Goal: Book appointment/travel/reservation

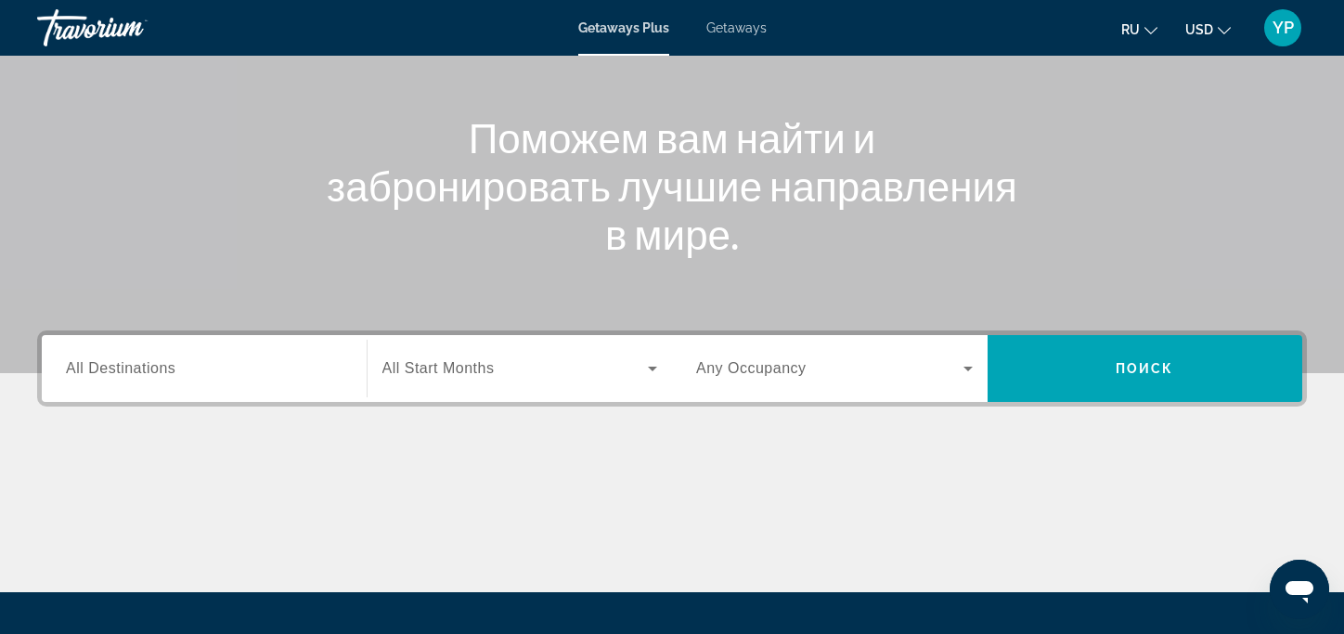
scroll to position [186, 0]
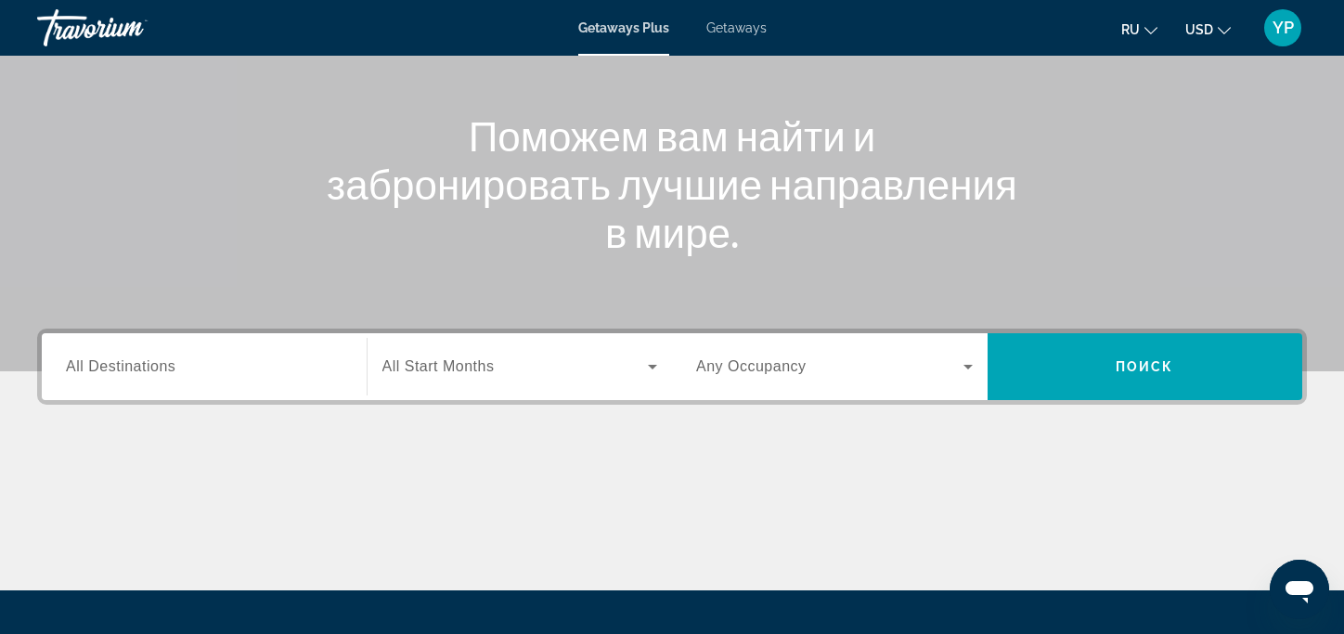
click at [157, 365] on span "All Destinations" at bounding box center [121, 366] width 110 height 16
click at [157, 365] on input "Destination All Destinations" at bounding box center [204, 368] width 277 height 22
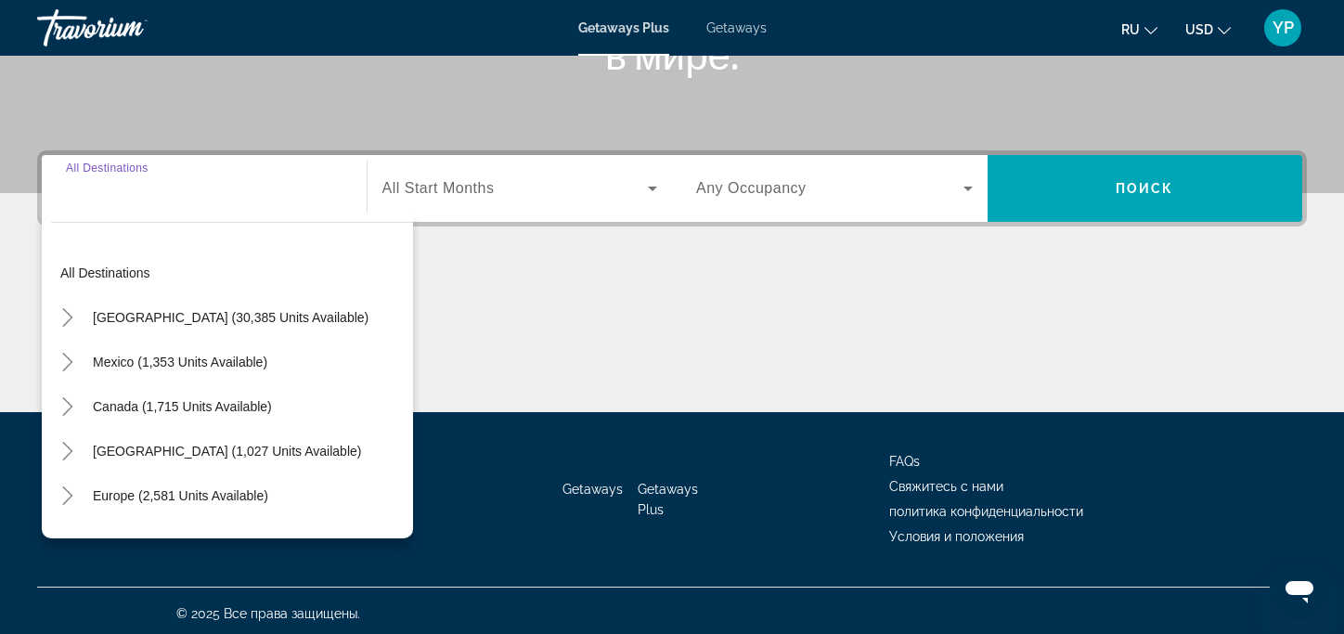
scroll to position [369, 0]
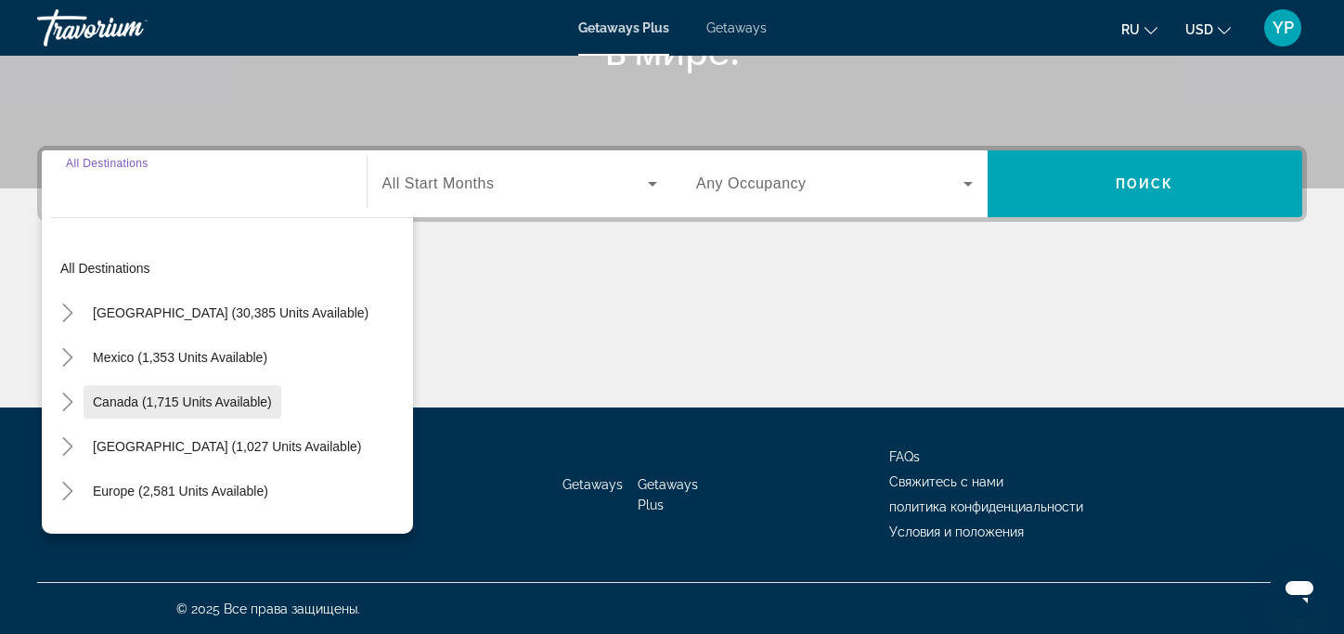
click at [171, 396] on span "Canada (1,715 units available)" at bounding box center [182, 402] width 179 height 15
type input "**********"
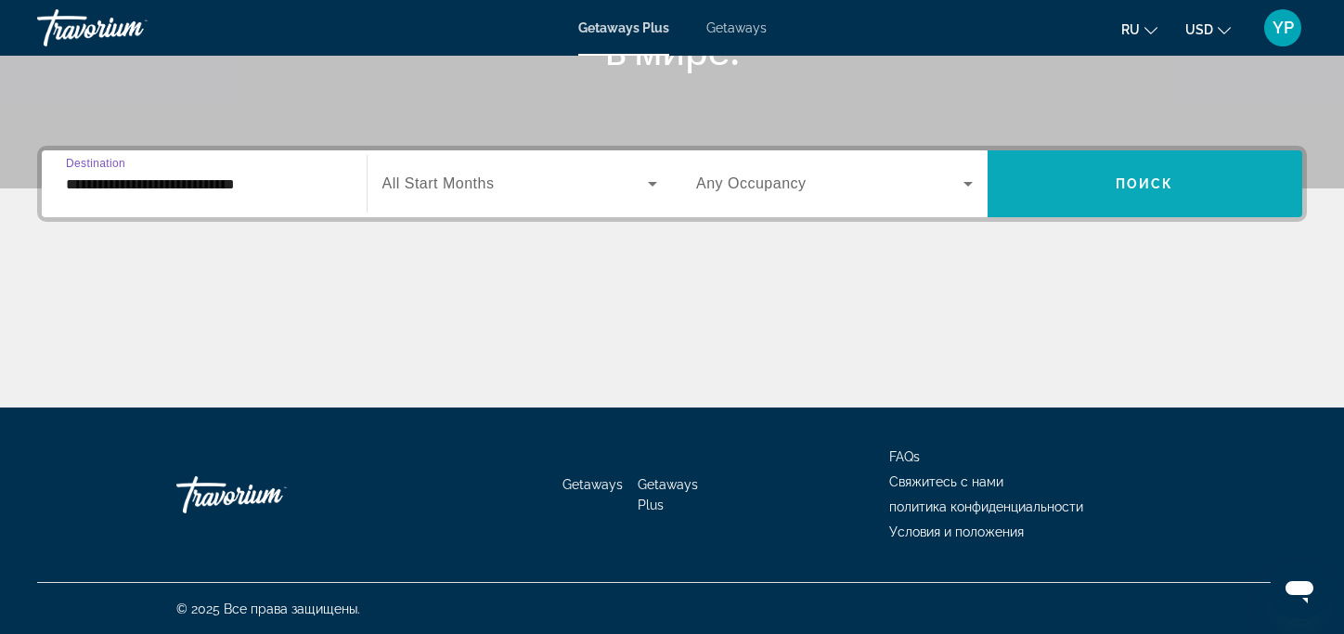
click at [1172, 167] on span "Search widget" at bounding box center [1146, 184] width 316 height 45
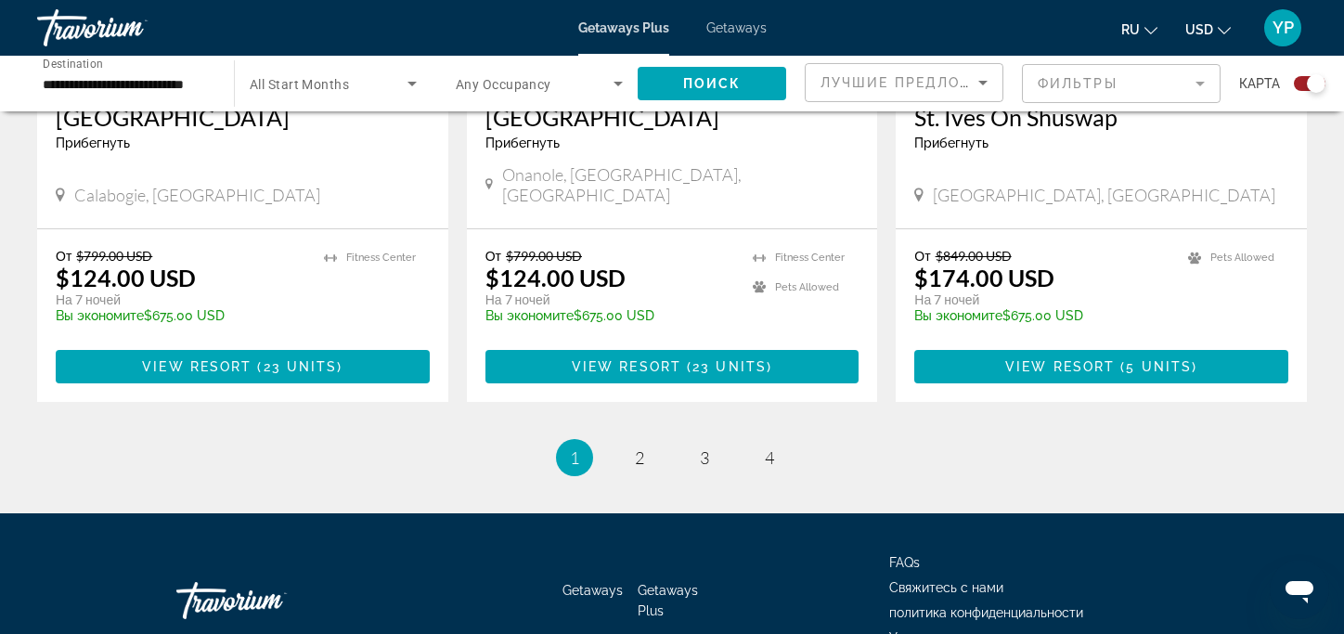
scroll to position [2971, 0]
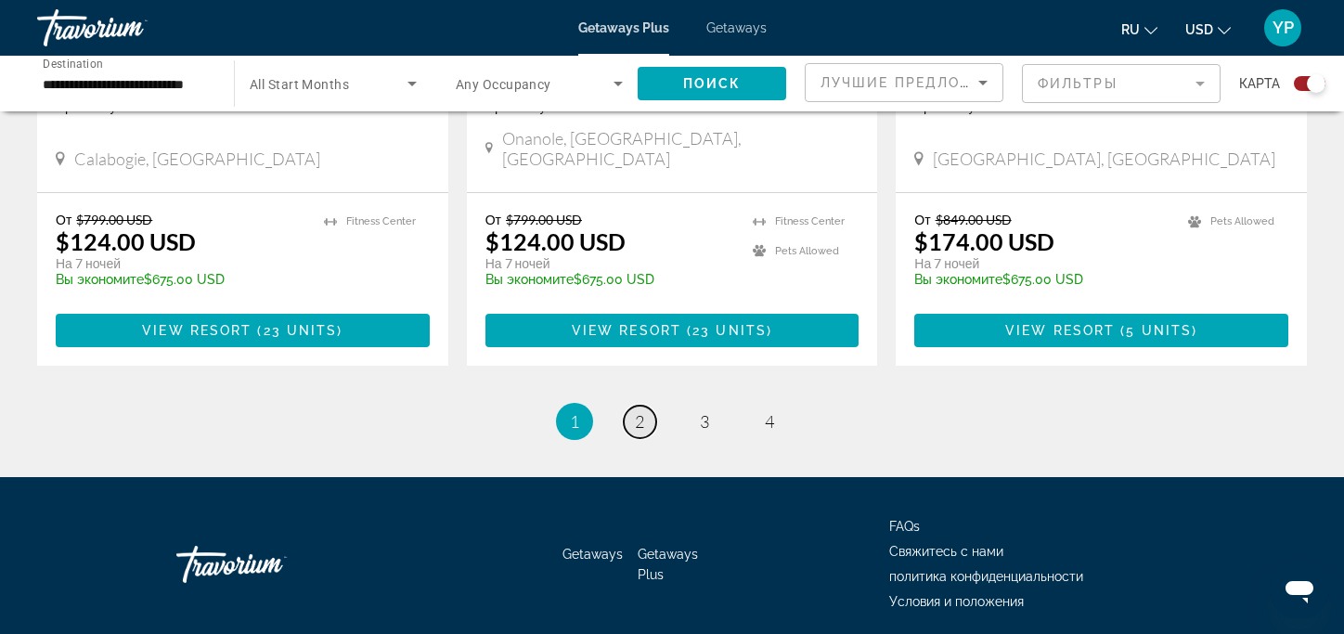
click at [635, 411] on span "2" at bounding box center [639, 421] width 9 height 20
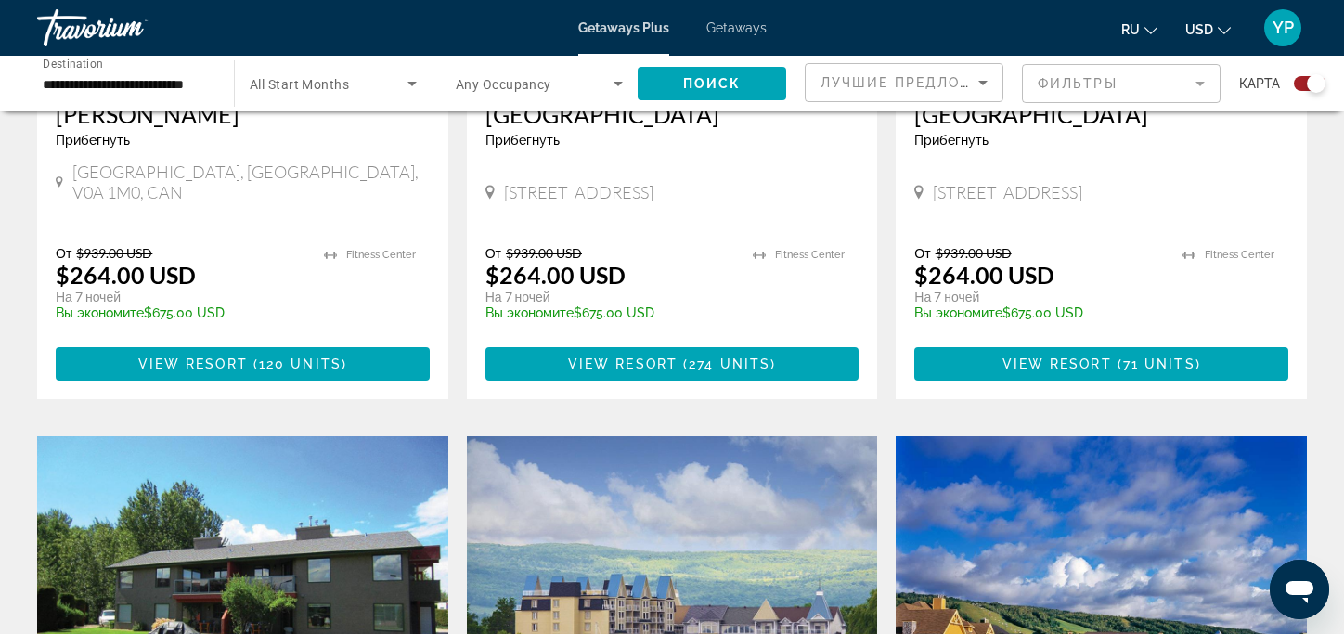
scroll to position [2098, 0]
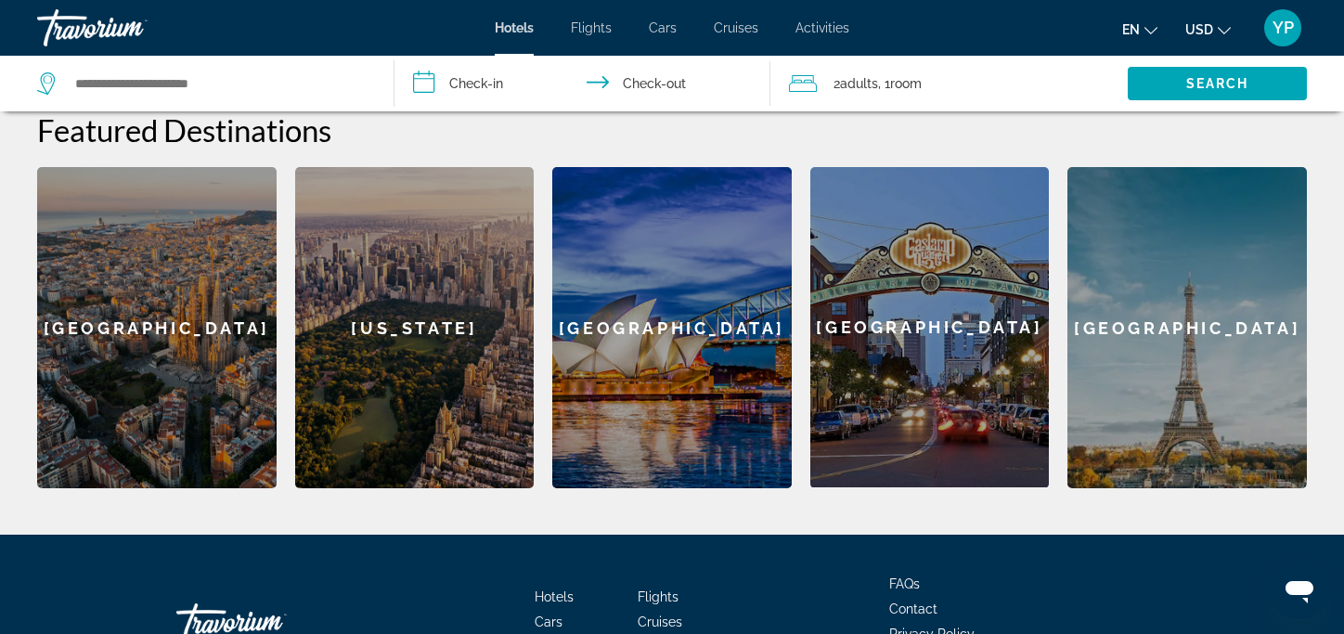
scroll to position [557, 0]
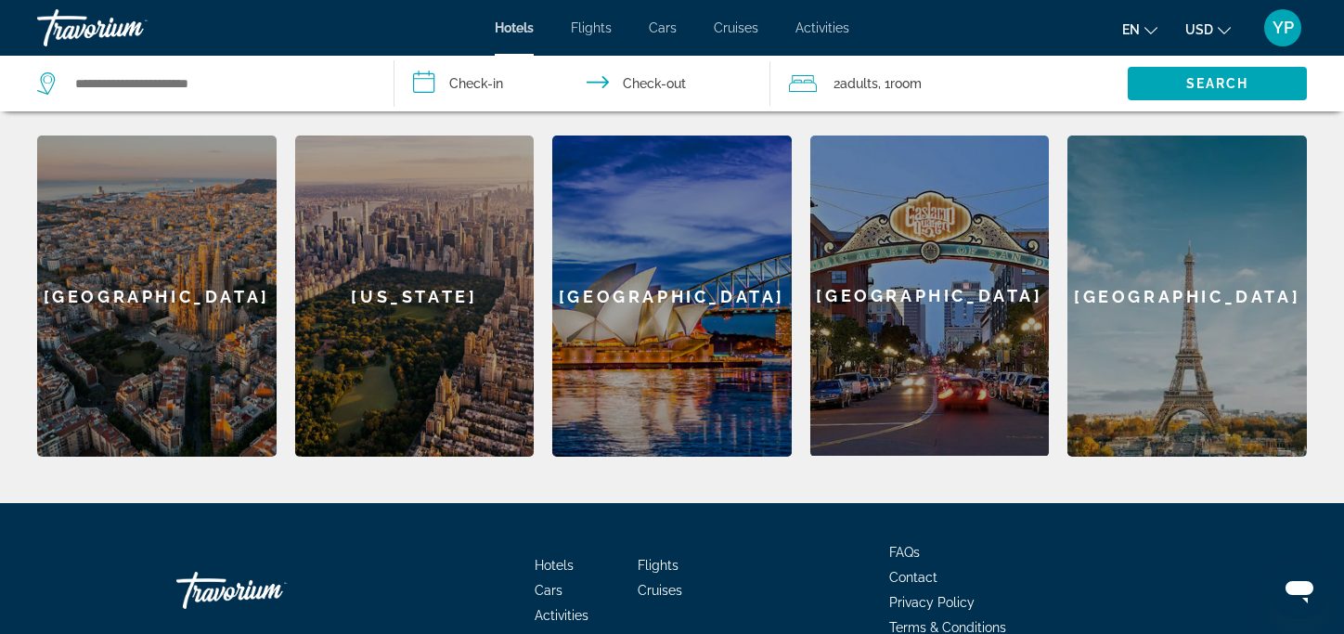
click at [1327, 280] on div "**********" at bounding box center [672, 206] width 1344 height 499
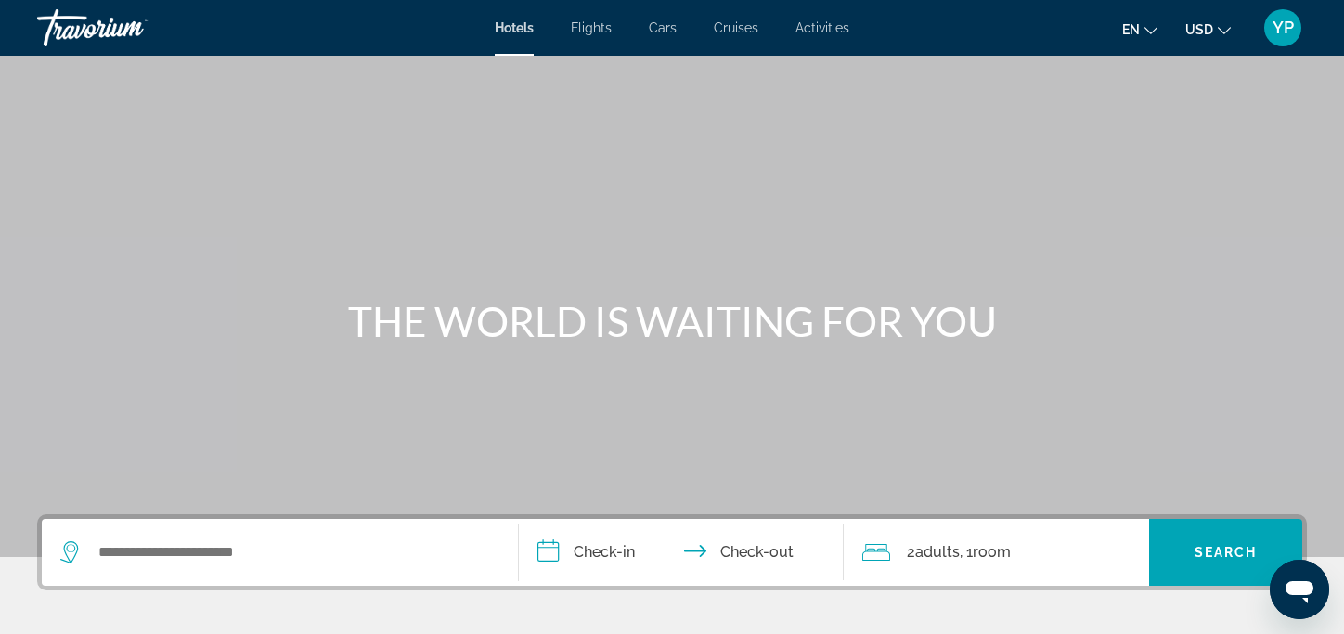
scroll to position [0, 0]
click at [839, 20] on span "Activities" at bounding box center [823, 27] width 54 height 15
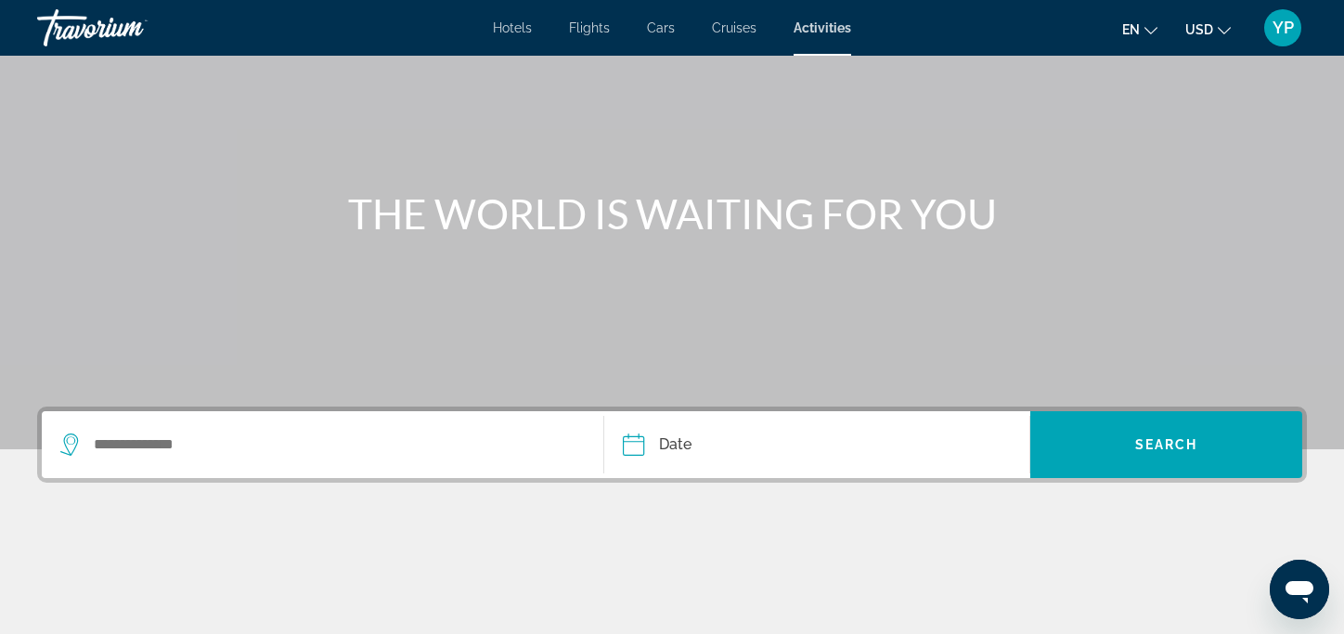
scroll to position [93, 0]
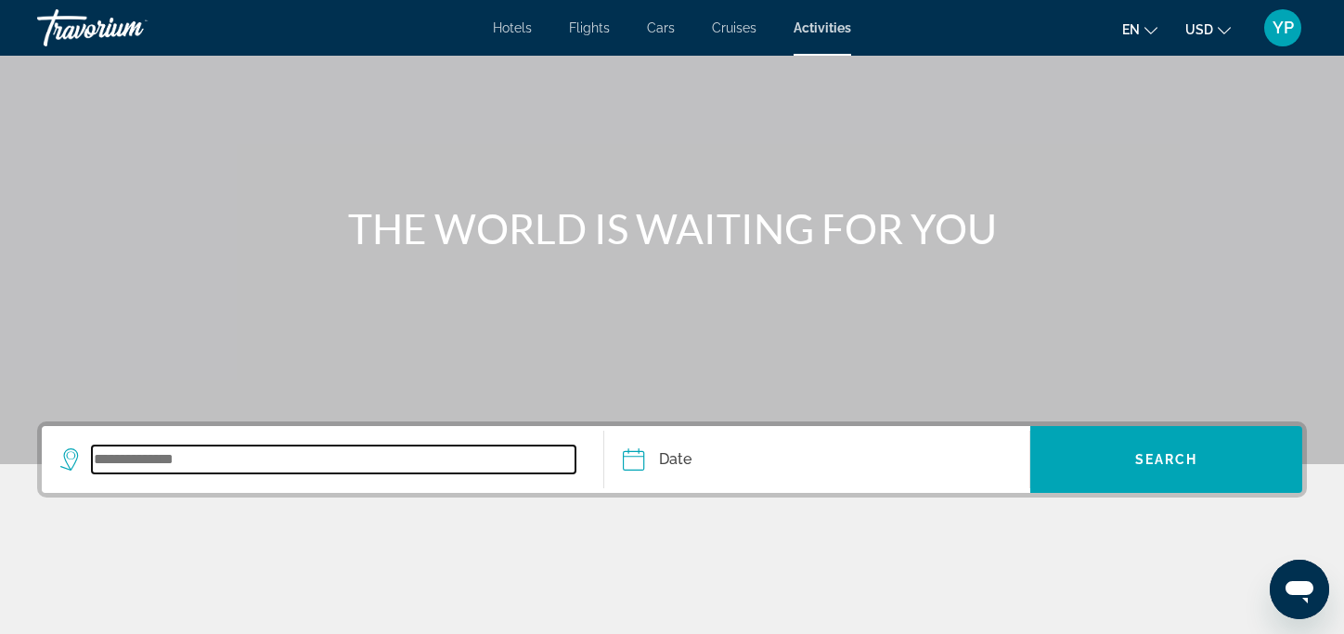
click at [140, 466] on input "Search widget" at bounding box center [334, 460] width 484 height 28
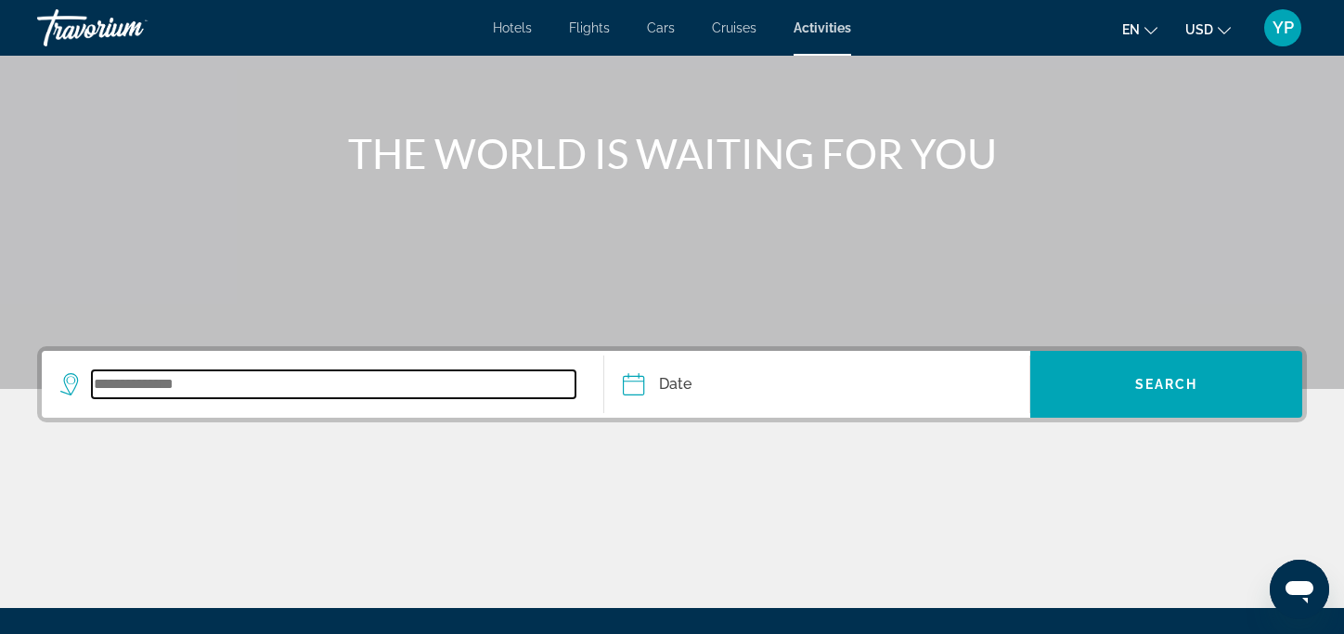
scroll to position [369, 0]
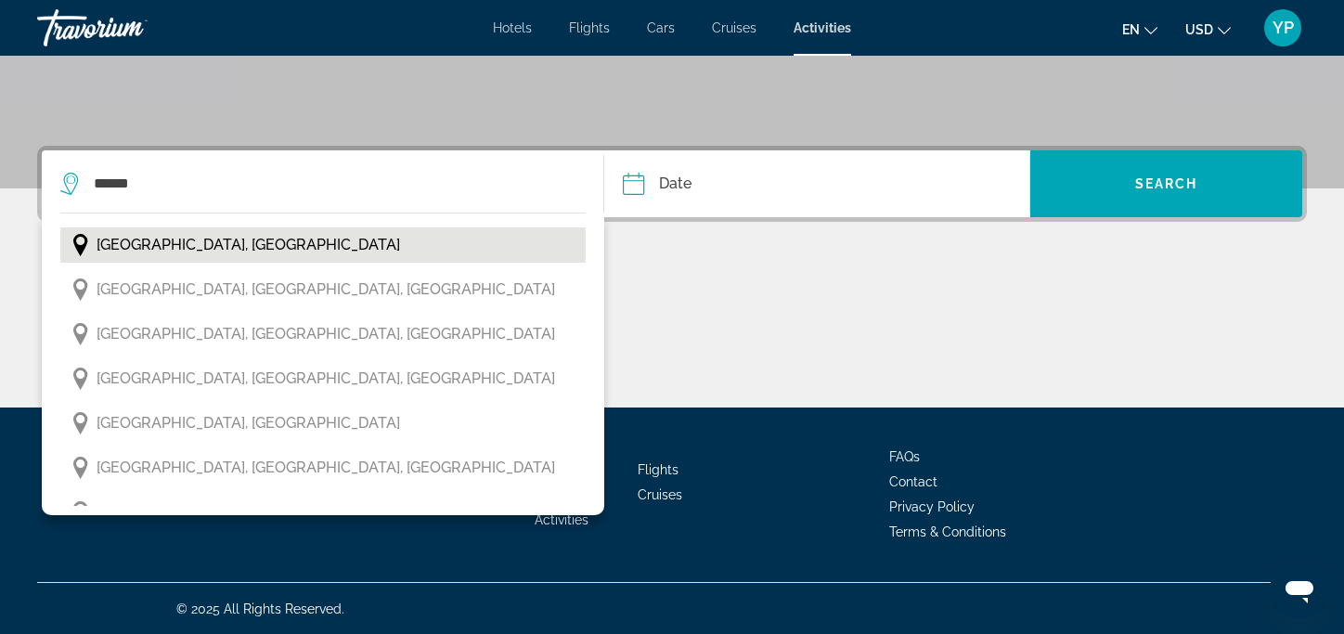
click at [187, 243] on span "[GEOGRAPHIC_DATA], [GEOGRAPHIC_DATA]" at bounding box center [249, 245] width 304 height 26
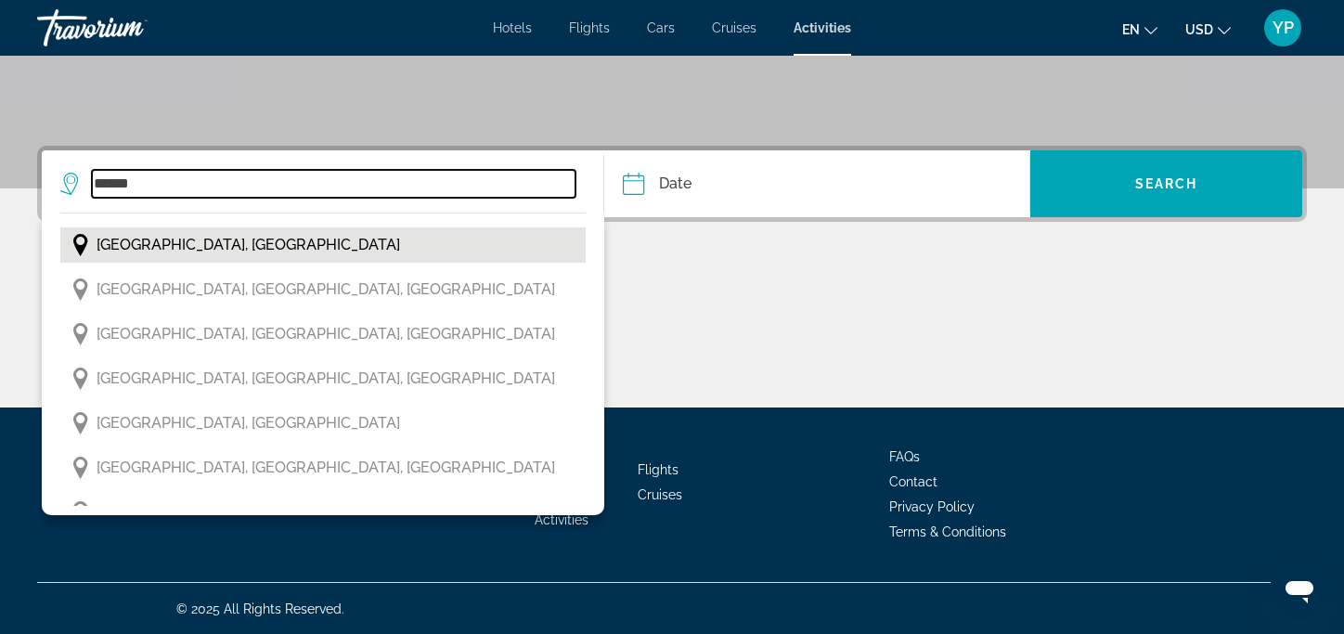
type input "**********"
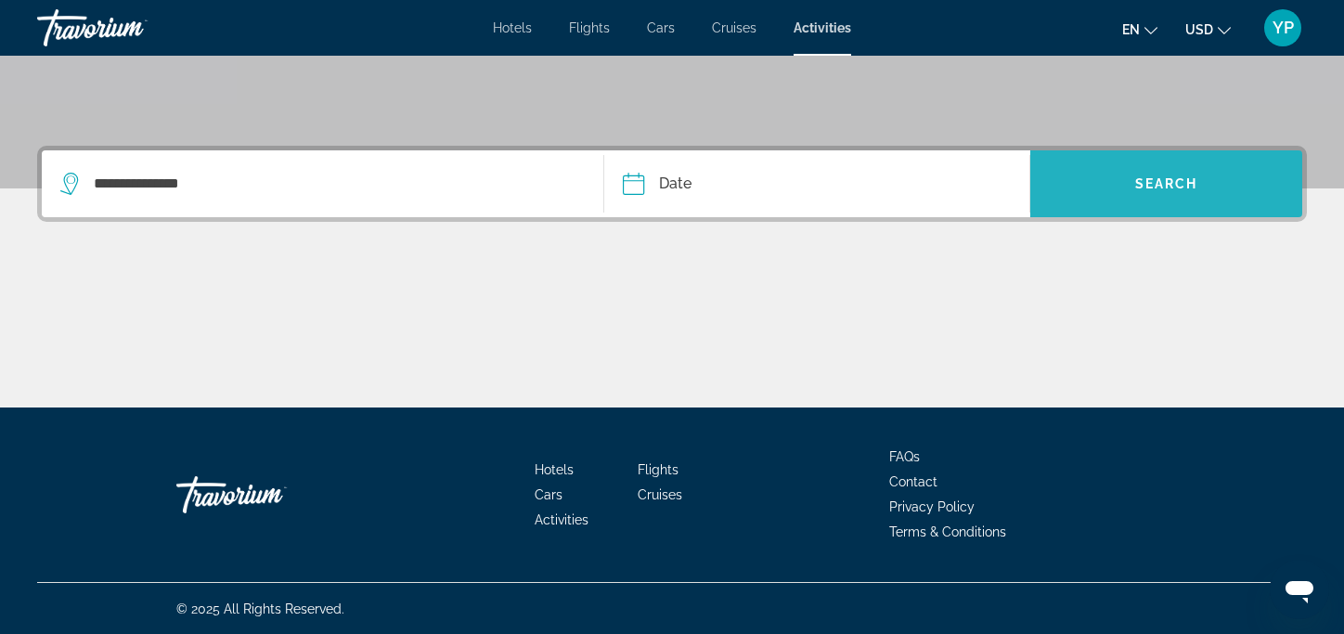
click at [1185, 169] on span "Search widget" at bounding box center [1167, 184] width 272 height 45
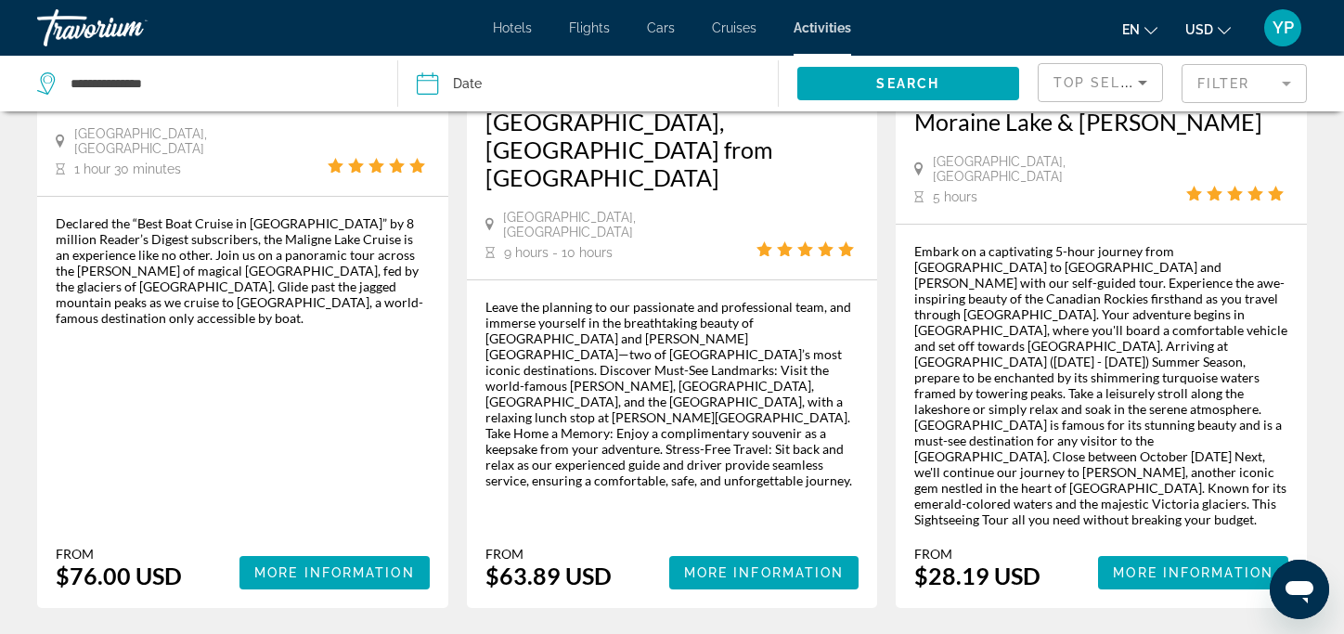
scroll to position [2383, 0]
